Goal: Task Accomplishment & Management: Use online tool/utility

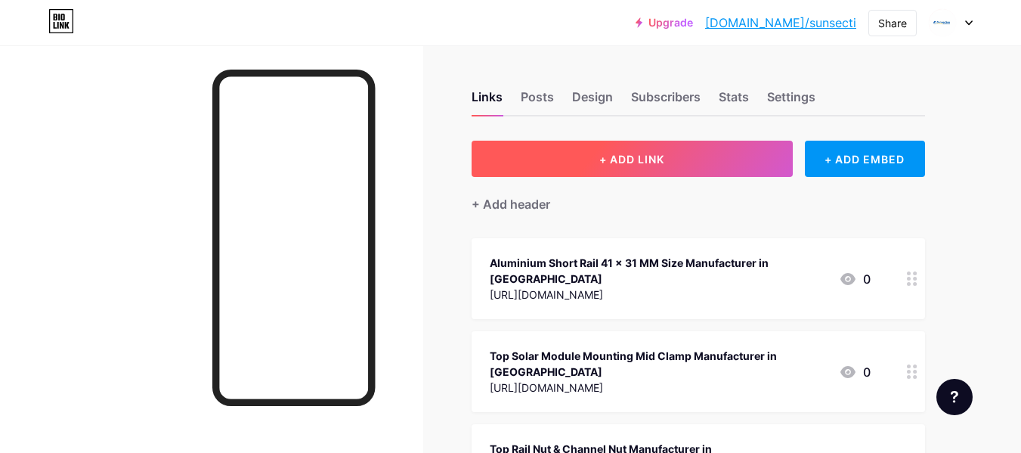
click at [603, 158] on span "+ ADD LINK" at bounding box center [632, 159] width 65 height 13
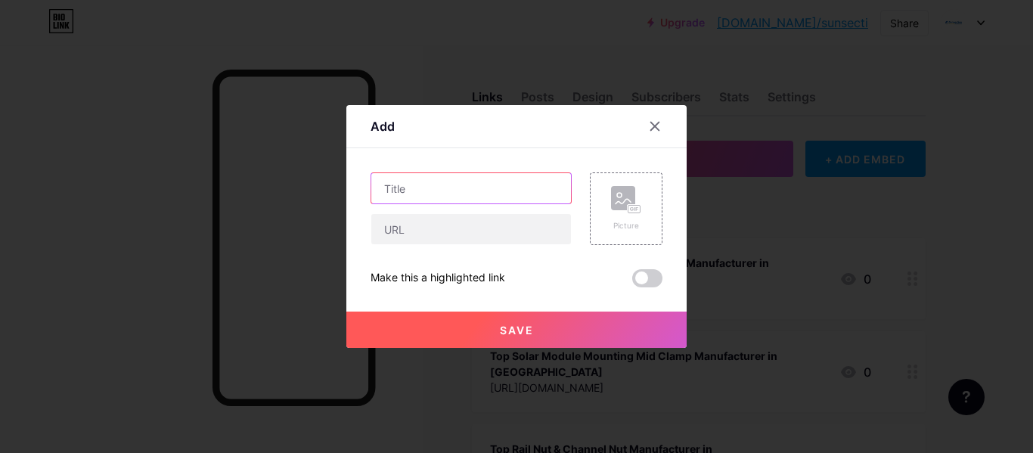
click at [454, 194] on input "text" at bounding box center [471, 188] width 200 height 30
paste input "Solar Spring Nut Manufacturer & Supplier in [GEOGRAPHIC_DATA], [GEOGRAPHIC_DATA]"
type input "Solar Spring Nut Manufacturer & Supplier in [GEOGRAPHIC_DATA], [GEOGRAPHIC_DATA]"
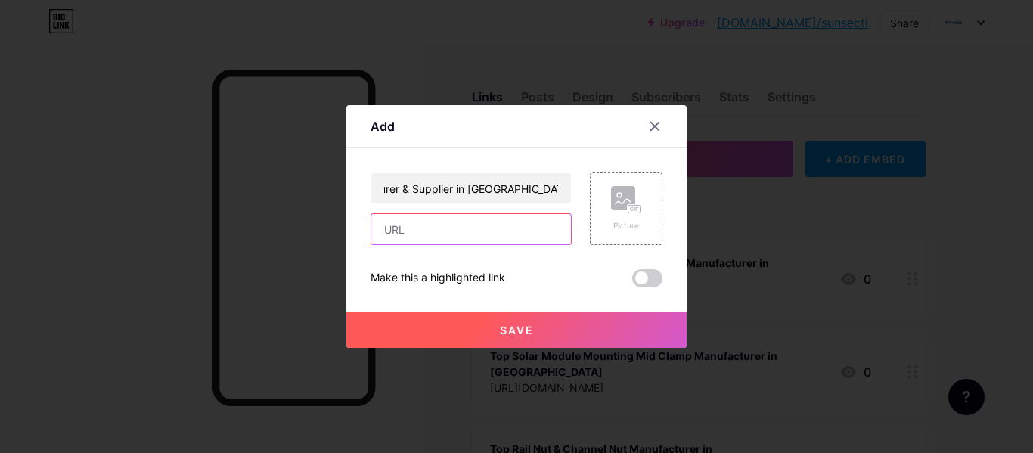
click at [429, 226] on input "text" at bounding box center [471, 229] width 200 height 30
paste input "[URL][DOMAIN_NAME]"
type input "[URL][DOMAIN_NAME]"
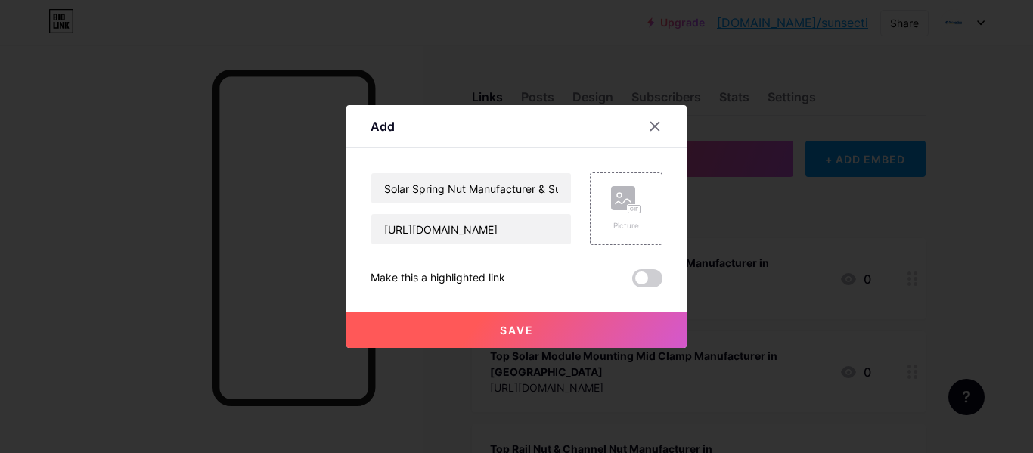
click at [482, 321] on button "Save" at bounding box center [516, 330] width 340 height 36
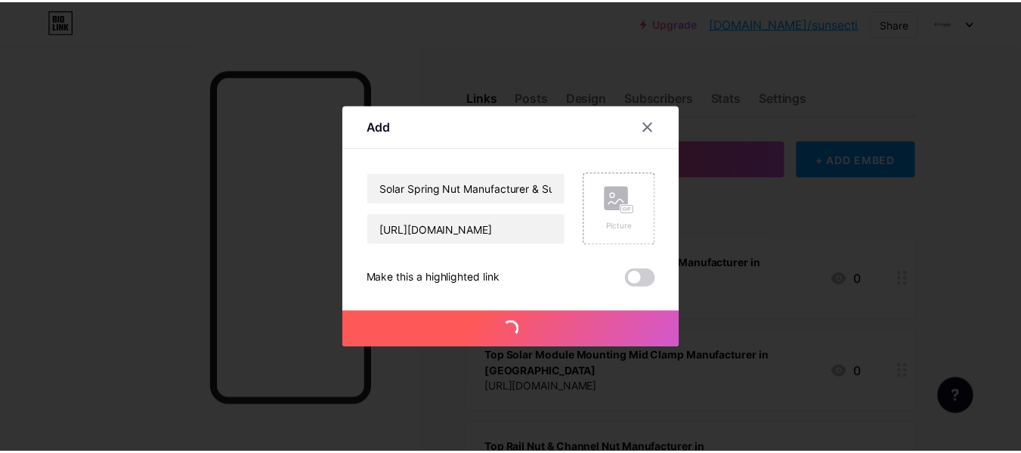
scroll to position [0, 0]
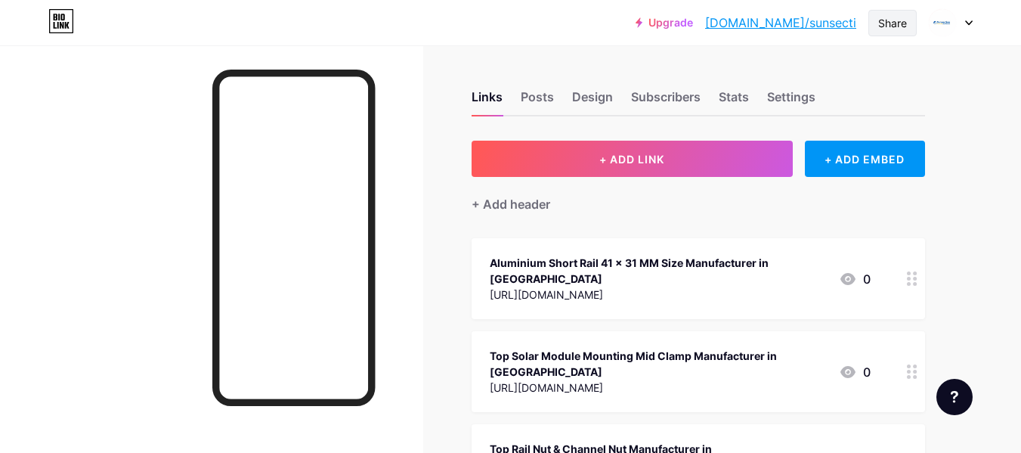
click at [897, 36] on div "Share" at bounding box center [893, 23] width 48 height 26
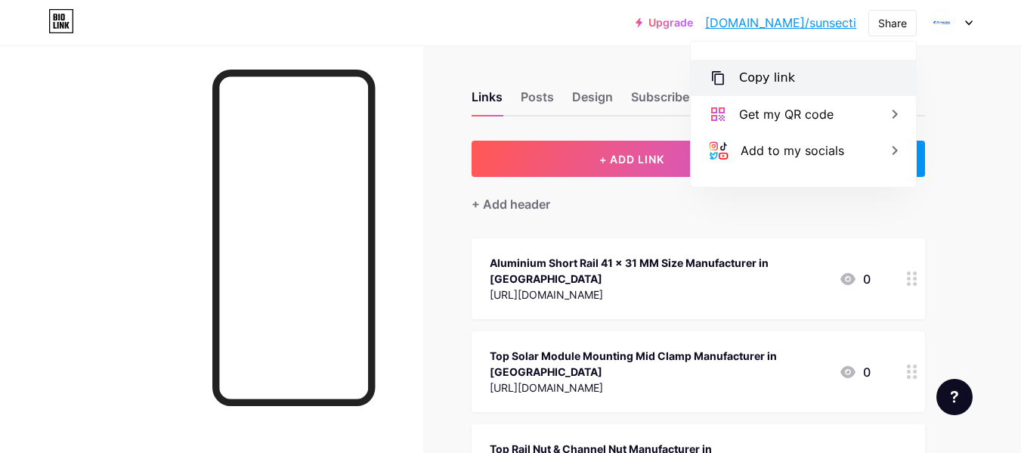
click at [711, 95] on div "Copy link" at bounding box center [803, 78] width 225 height 36
